Goal: Information Seeking & Learning: Learn about a topic

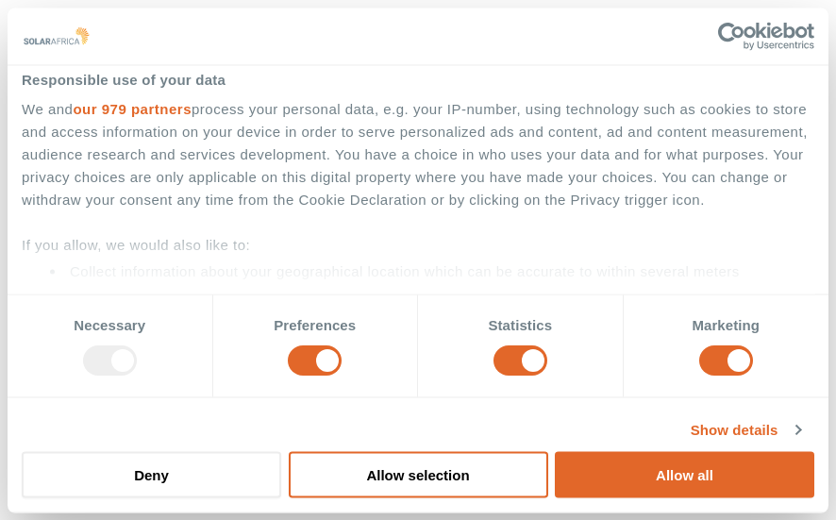
scroll to position [35, 0]
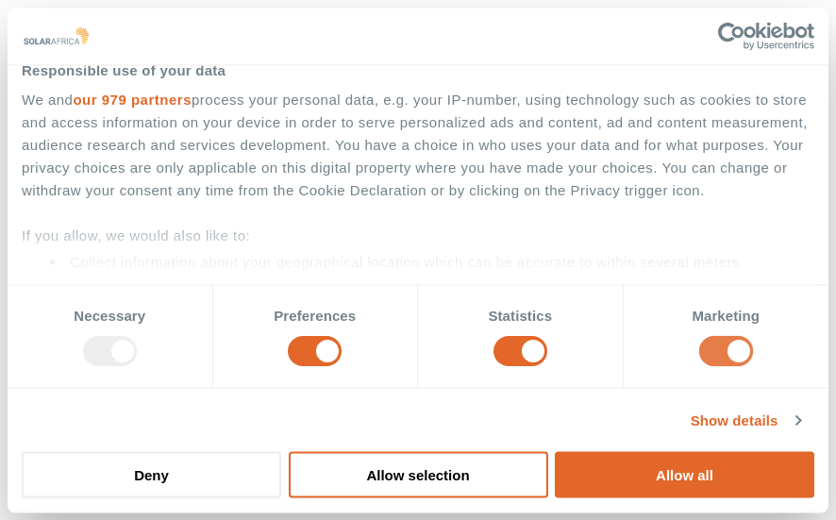
click at [699, 347] on input "Marketing" at bounding box center [726, 351] width 54 height 30
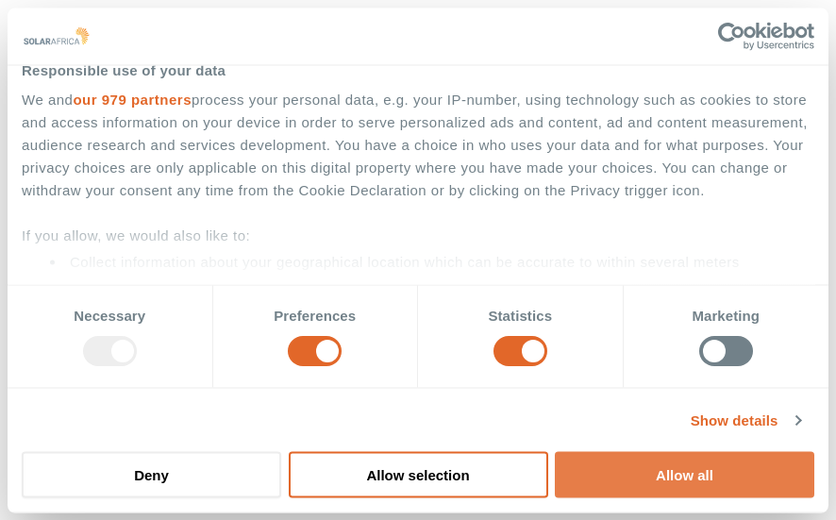
click at [691, 490] on button "Allow all" at bounding box center [685, 474] width 260 height 46
checkbox input "true"
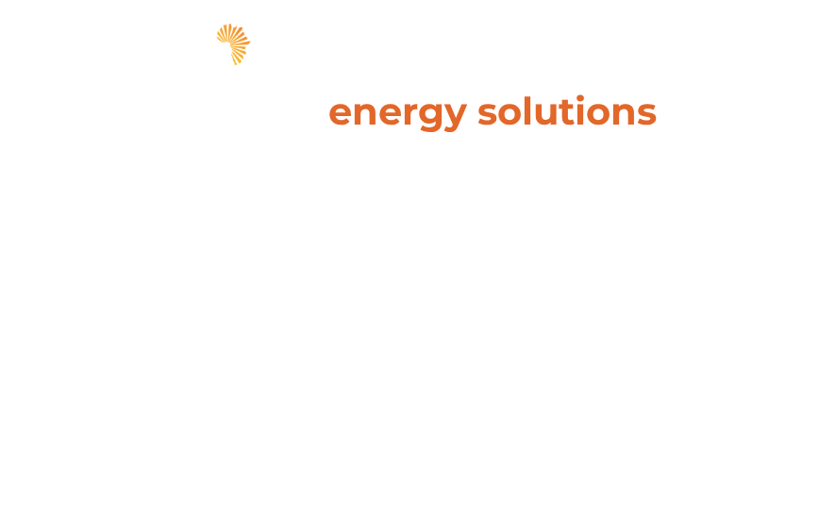
click at [739, 44] on span "hello" at bounding box center [737, 48] width 28 height 28
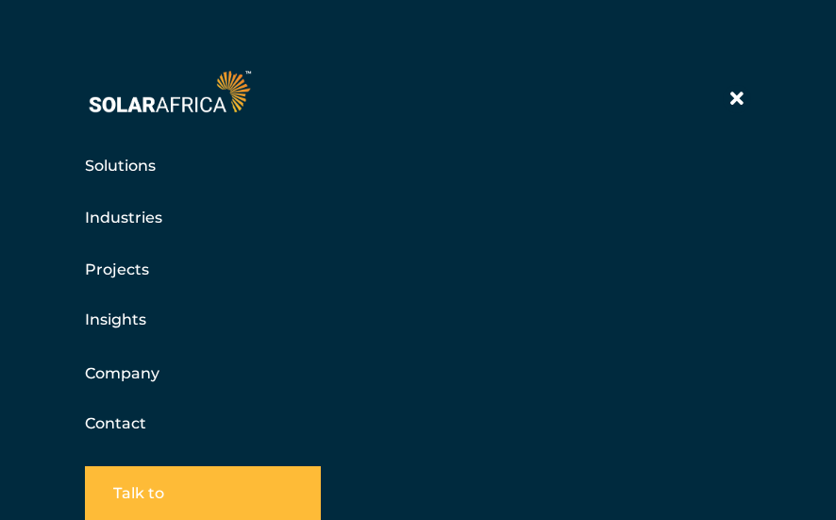
scroll to position [94, 0]
click at [121, 366] on link "Company" at bounding box center [122, 373] width 75 height 24
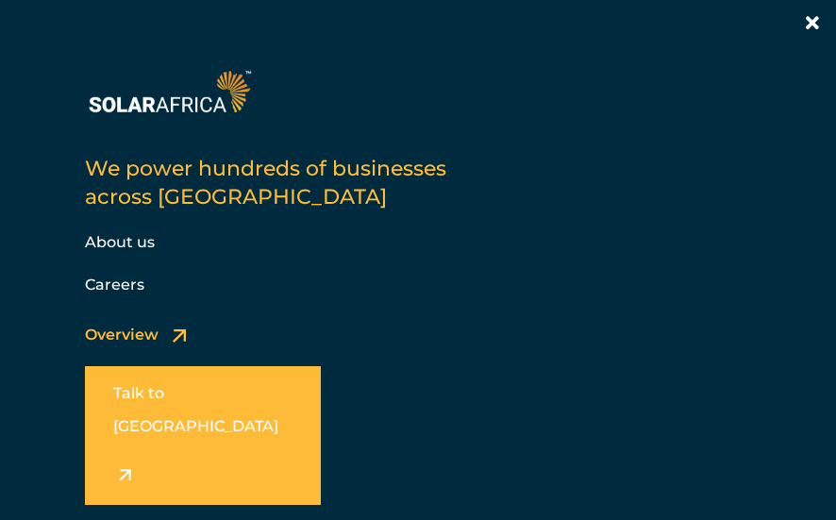
click at [123, 242] on link "About us" at bounding box center [120, 242] width 70 height 18
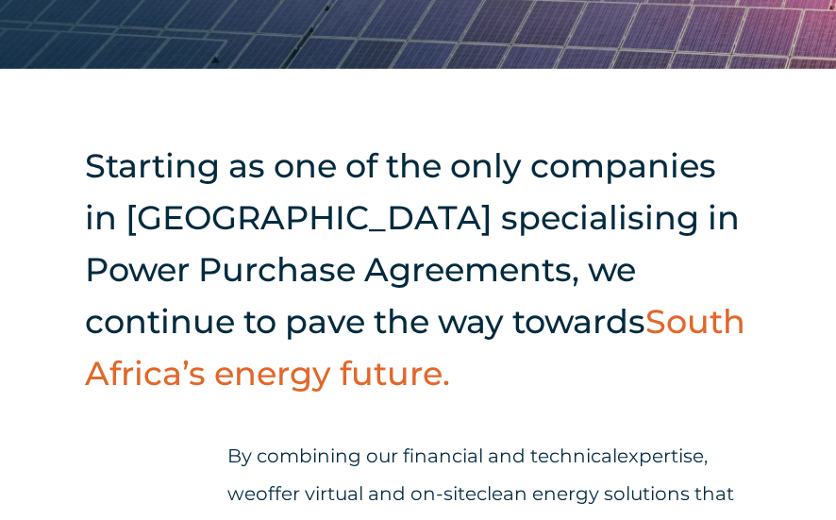
scroll to position [377, 0]
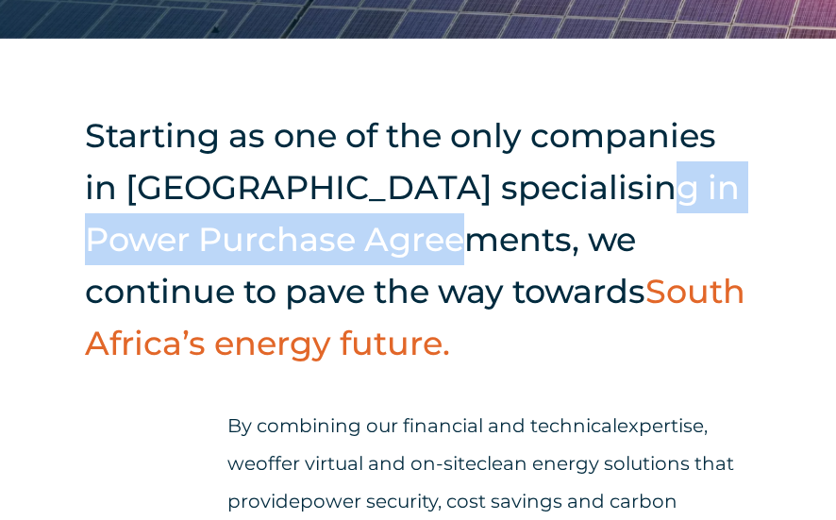
drag, startPoint x: 585, startPoint y: 182, endPoint x: 453, endPoint y: 229, distance: 140.3
click at [453, 229] on h2 "Starting as one of the only companies in [GEOGRAPHIC_DATA] specialising in Powe…" at bounding box center [418, 239] width 666 height 260
copy h2 "Power Purchase Agreements"
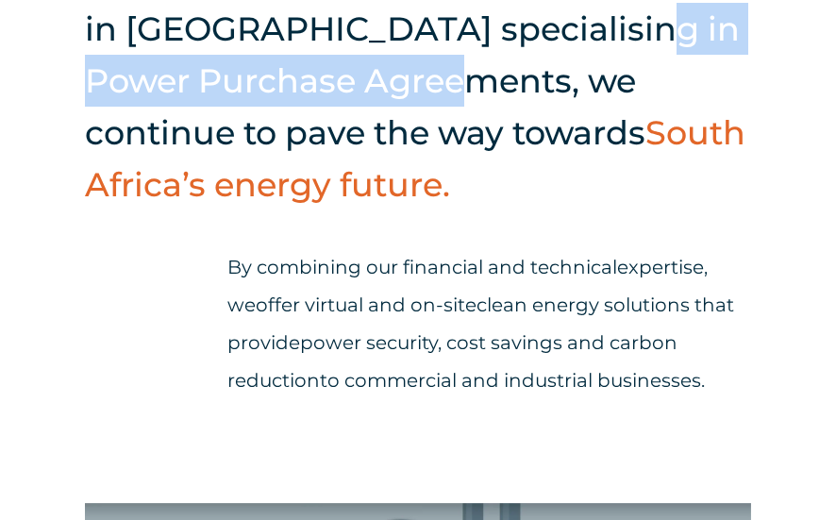
scroll to position [566, 0]
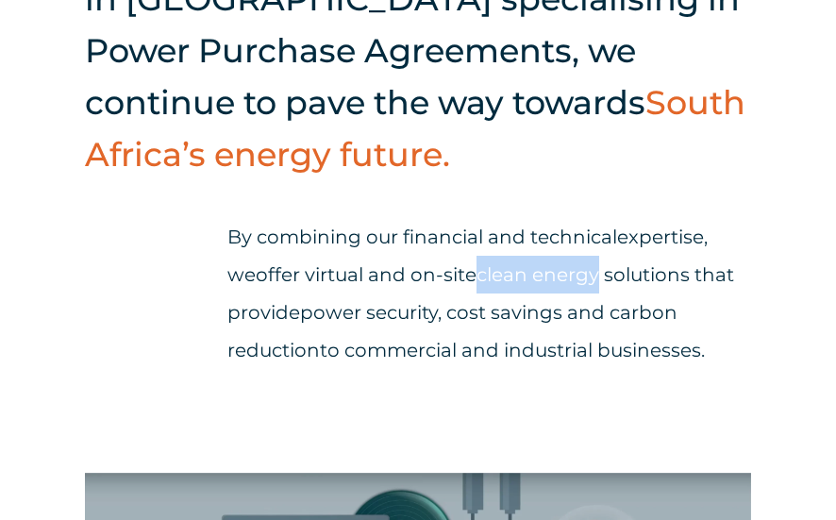
drag, startPoint x: 454, startPoint y: 276, endPoint x: 572, endPoint y: 271, distance: 118.1
click at [572, 271] on span "clean energy" at bounding box center [538, 274] width 123 height 23
copy span "clean energy"
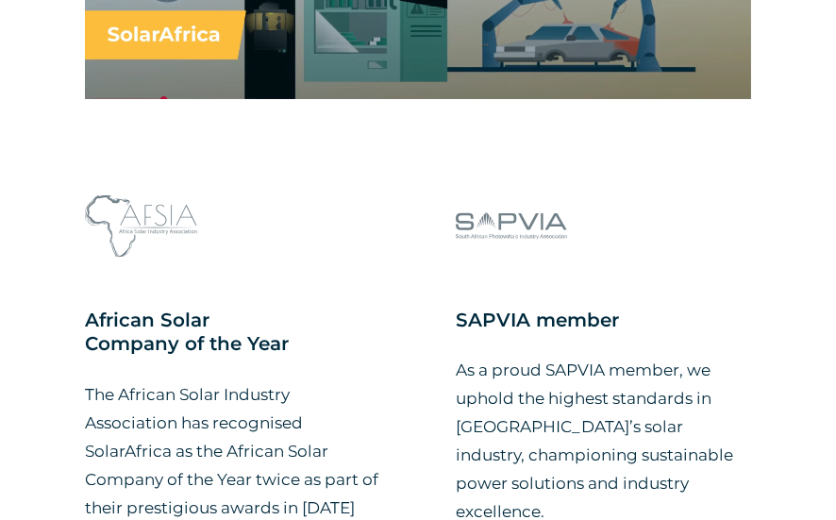
scroll to position [1416, 0]
